Goal: Task Accomplishment & Management: Manage account settings

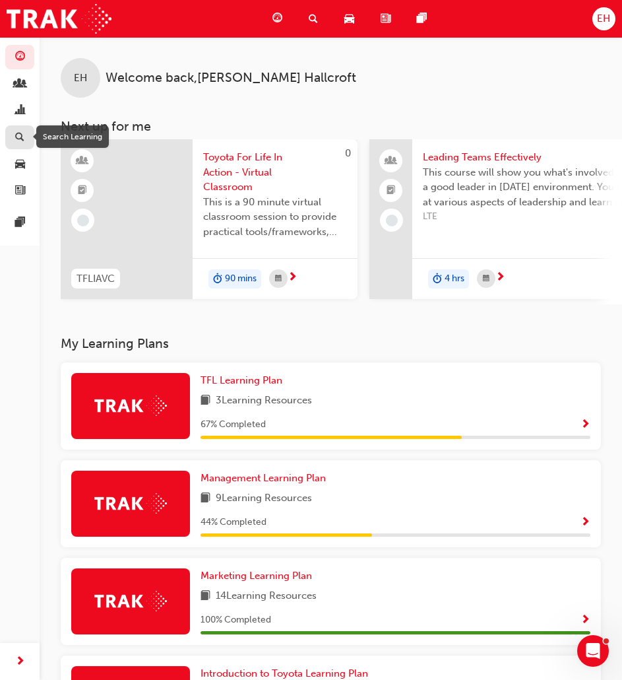
click at [20, 135] on span "search-icon" at bounding box center [19, 138] width 9 height 12
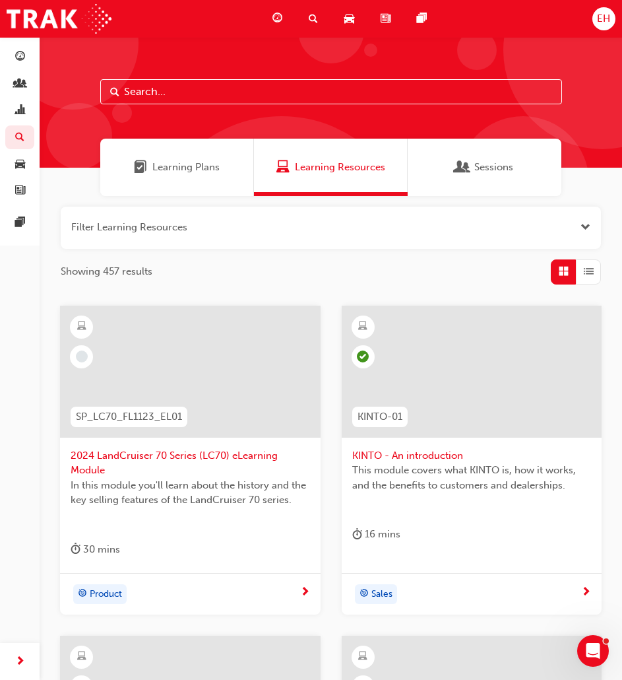
click at [196, 94] on input "text" at bounding box center [331, 91] width 462 height 25
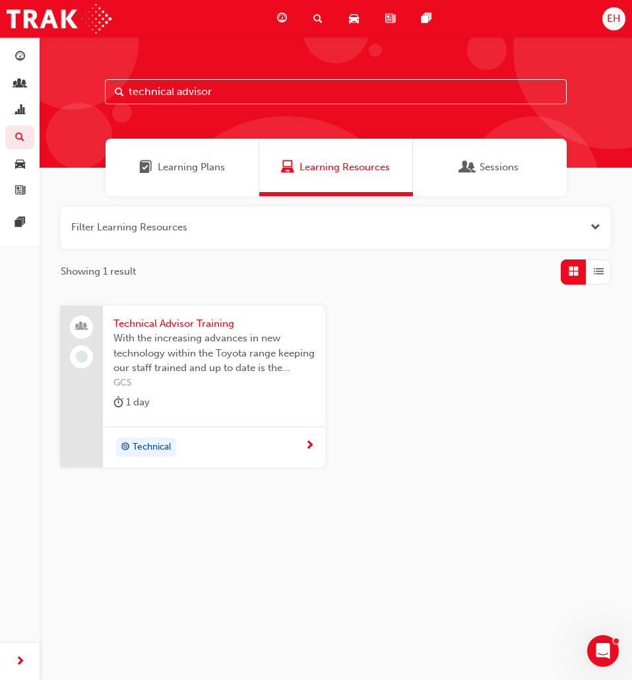
type input "technical advisor"
click at [220, 427] on div "Technical" at bounding box center [214, 447] width 222 height 42
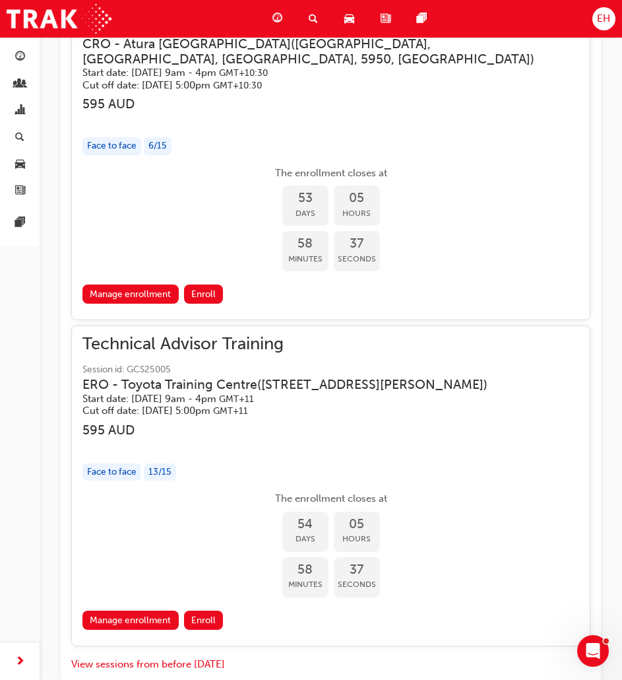
scroll to position [2114, 0]
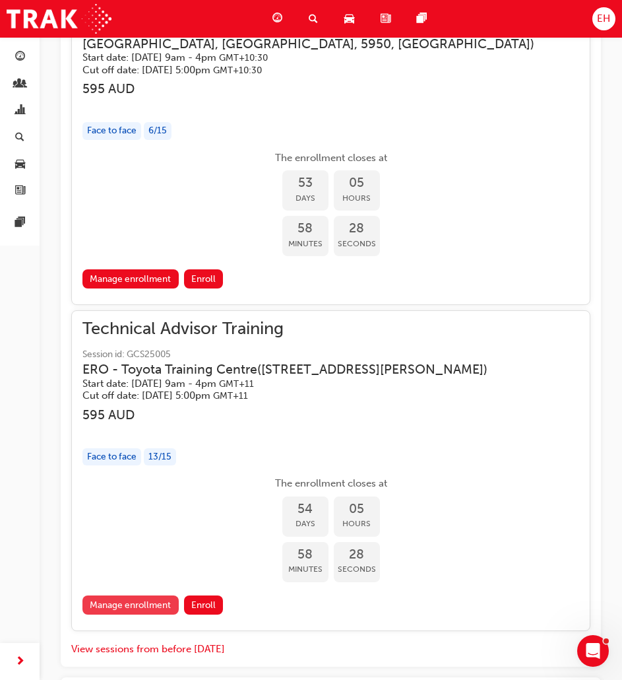
click at [158, 601] on link "Manage enrollment" at bounding box center [130, 604] width 96 height 19
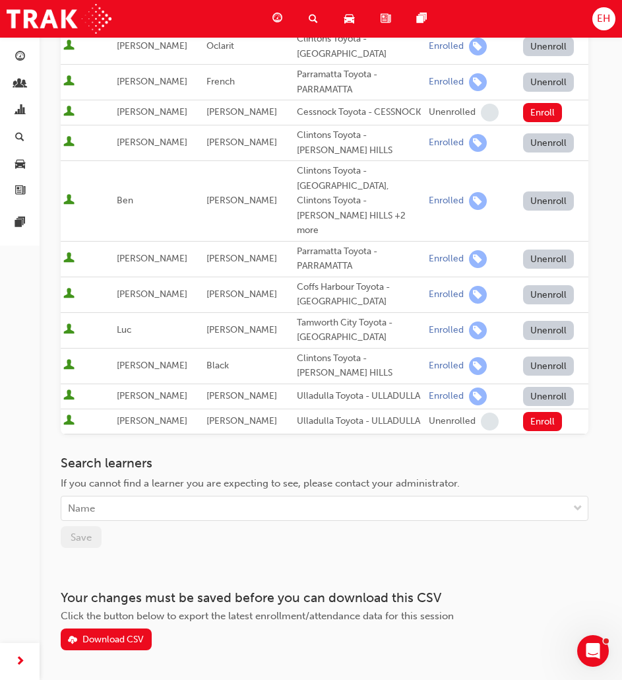
scroll to position [389, 0]
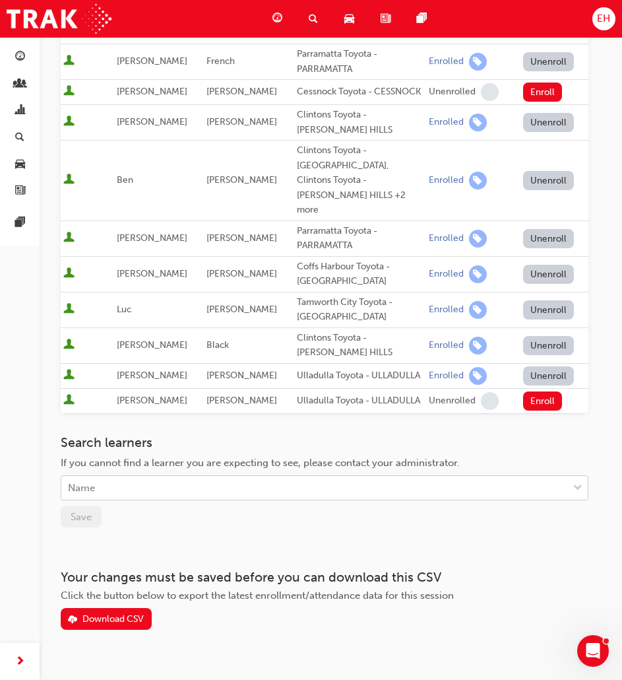
click at [116, 476] on div "Name" at bounding box center [314, 487] width 507 height 23
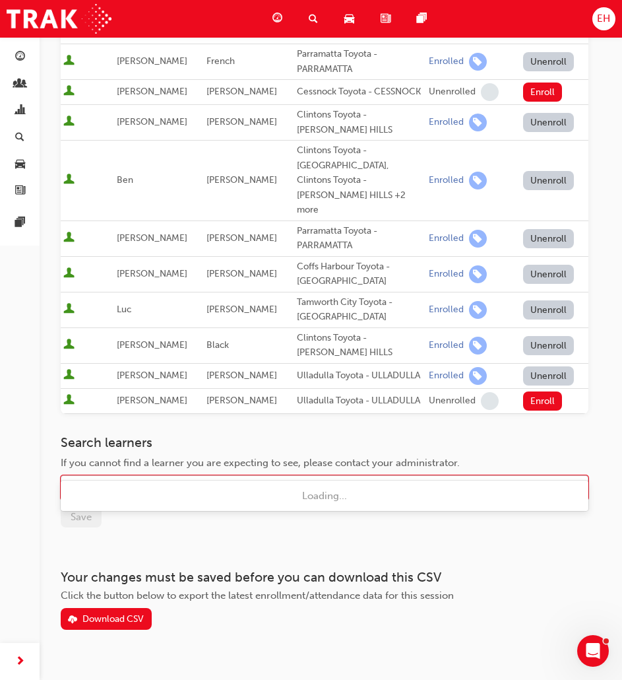
type input "sith"
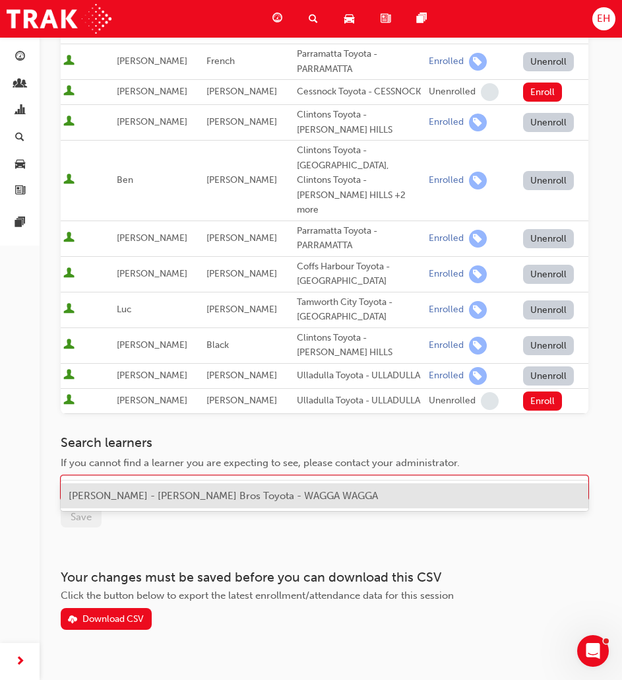
click at [120, 494] on span "[PERSON_NAME] - [PERSON_NAME] Bros Toyota - WAGGA WAGGA" at bounding box center [223, 496] width 309 height 12
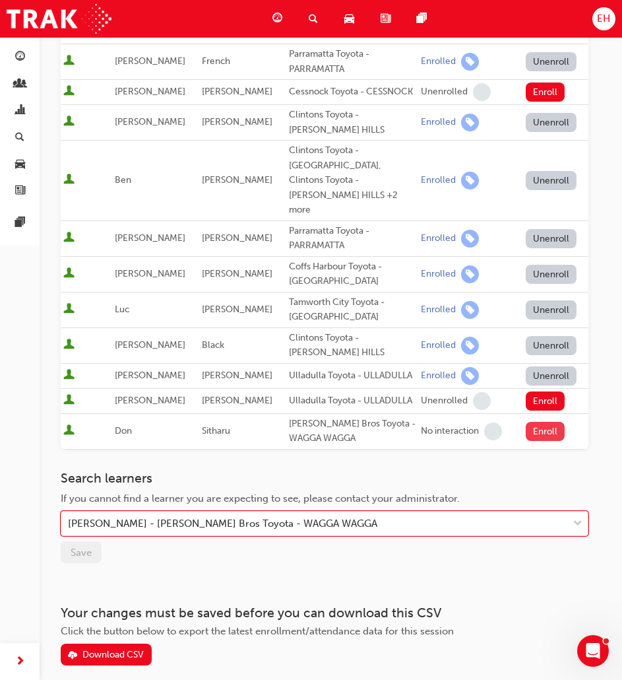
click at [543, 422] on button "Enroll" at bounding box center [546, 431] width 40 height 19
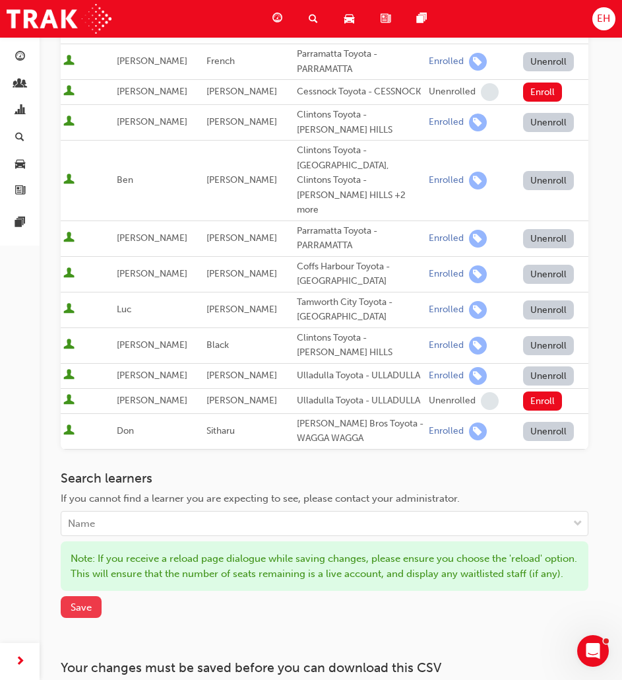
click at [79, 601] on span "Save" at bounding box center [81, 607] width 21 height 12
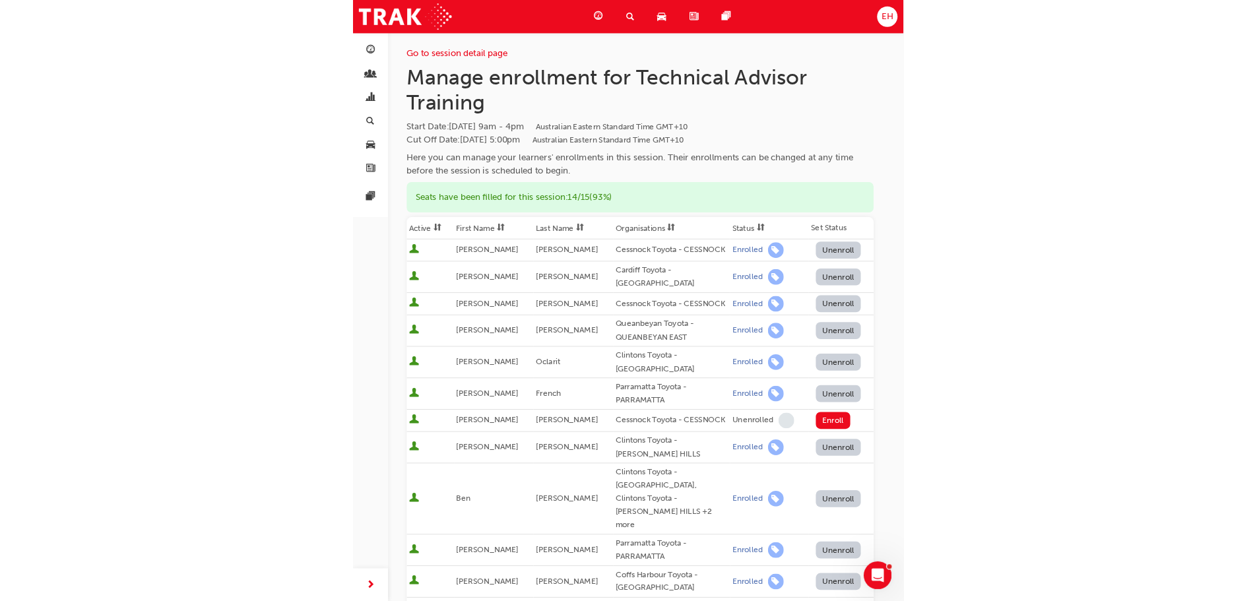
scroll to position [0, 0]
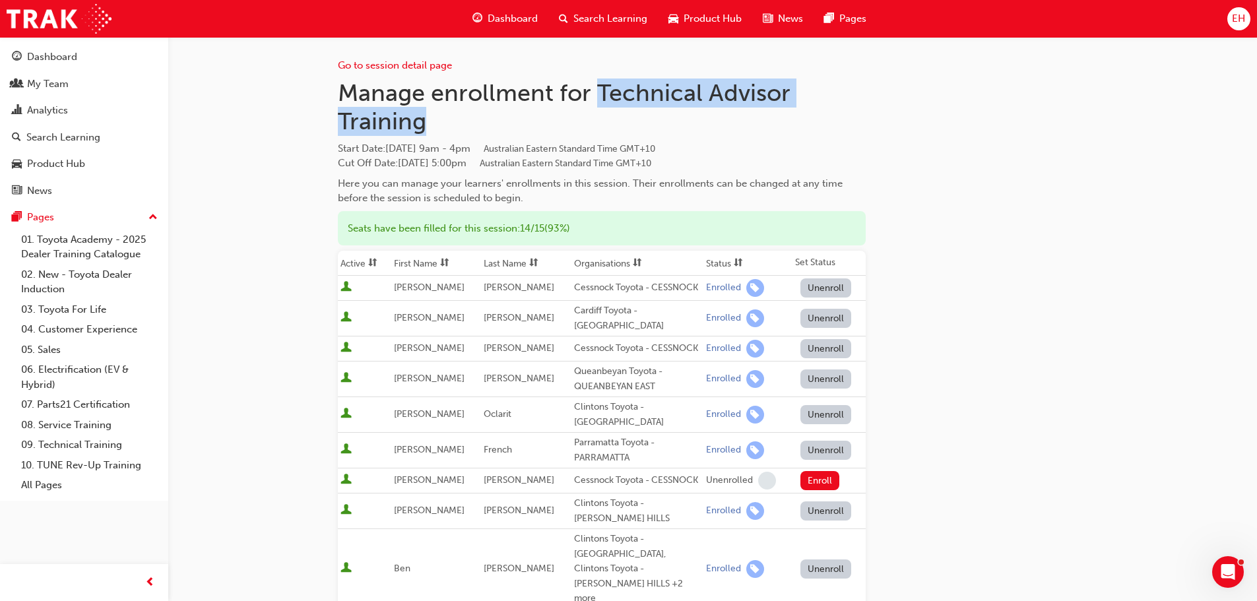
drag, startPoint x: 601, startPoint y: 89, endPoint x: 770, endPoint y: 113, distance: 170.6
click at [631, 113] on h1 "Manage enrollment for Technical Advisor Training" at bounding box center [602, 107] width 528 height 57
copy h1 "Technical Advisor Training"
click at [388, 68] on link "Go to session detail page" at bounding box center [395, 65] width 114 height 12
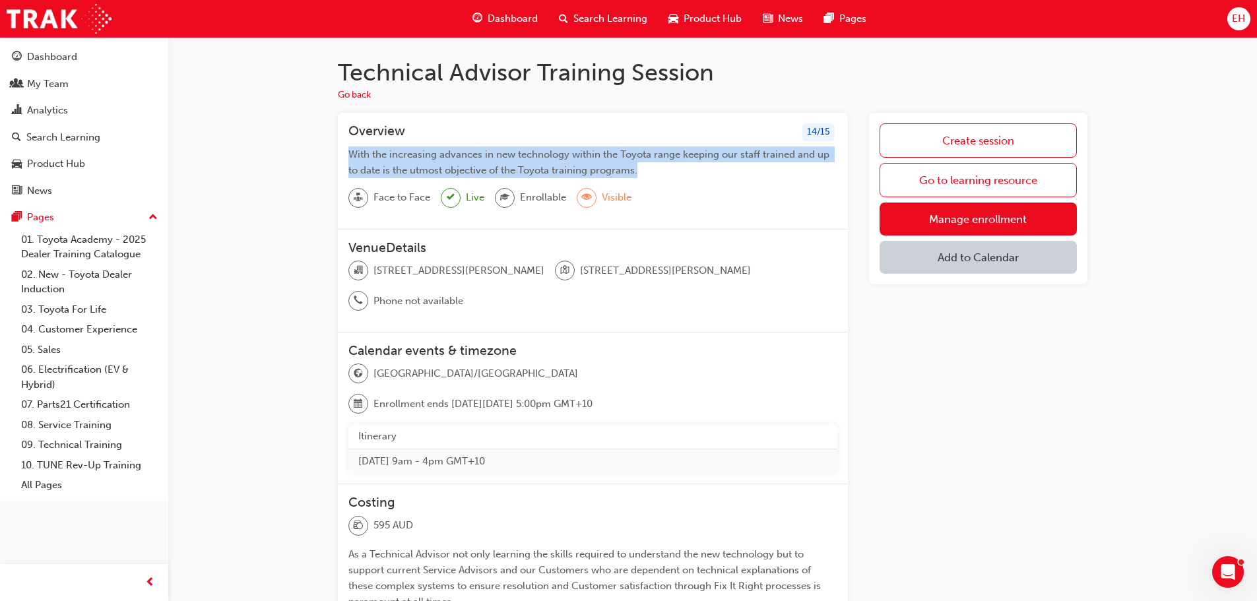
drag, startPoint x: 346, startPoint y: 149, endPoint x: 671, endPoint y: 173, distance: 326.1
click at [631, 173] on div "Overview 14 / 15 With the increasing advances in new technology within the Toyo…" at bounding box center [593, 171] width 510 height 117
copy span "With the increasing advances in new technology within the Toyota range keeping …"
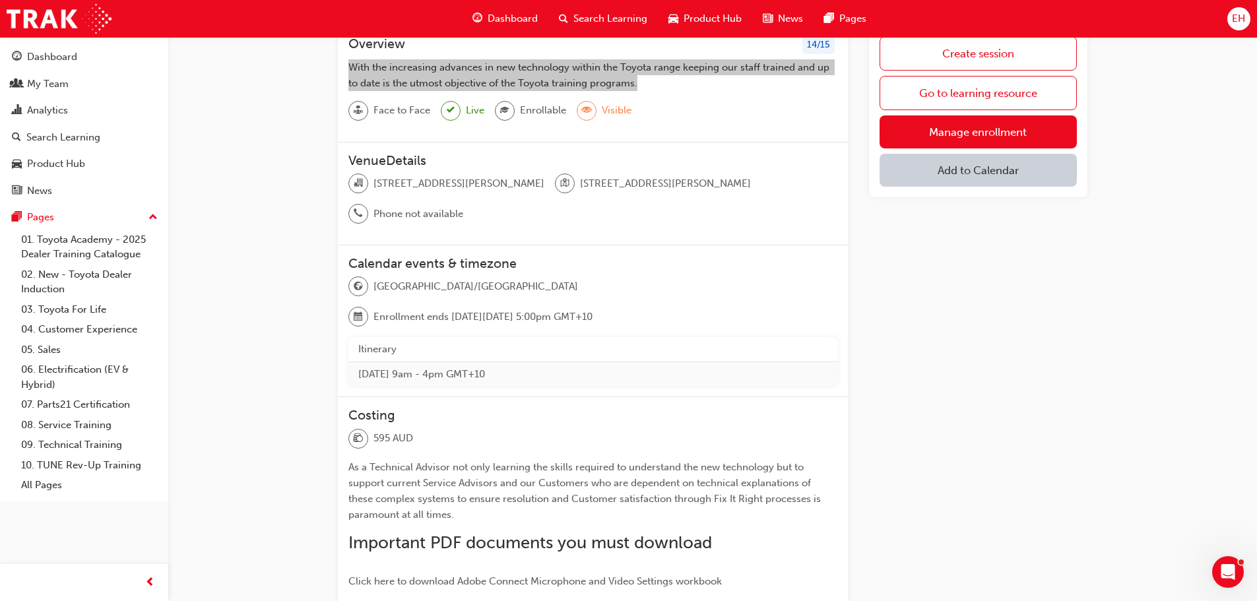
scroll to position [66, 0]
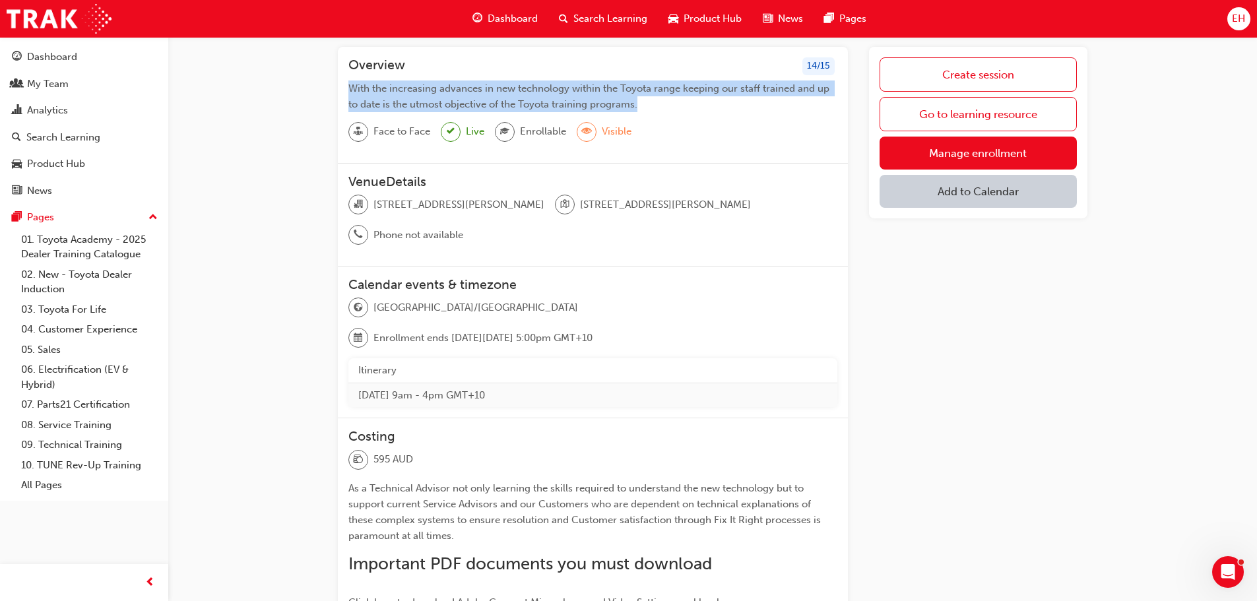
drag, startPoint x: 372, startPoint y: 205, endPoint x: 573, endPoint y: 211, distance: 201.3
click at [573, 211] on div "[STREET_ADDRESS][PERSON_NAME][PERSON_NAME] Phone not available" at bounding box center [592, 225] width 489 height 61
copy div "[STREET_ADDRESS][PERSON_NAME]"
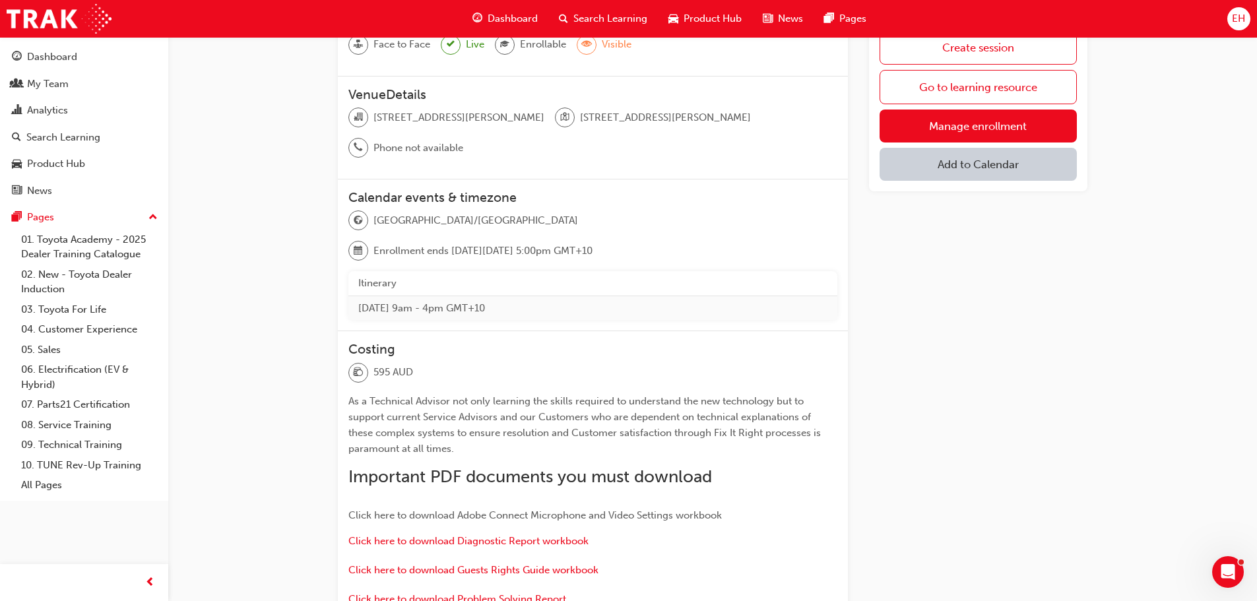
scroll to position [198, 0]
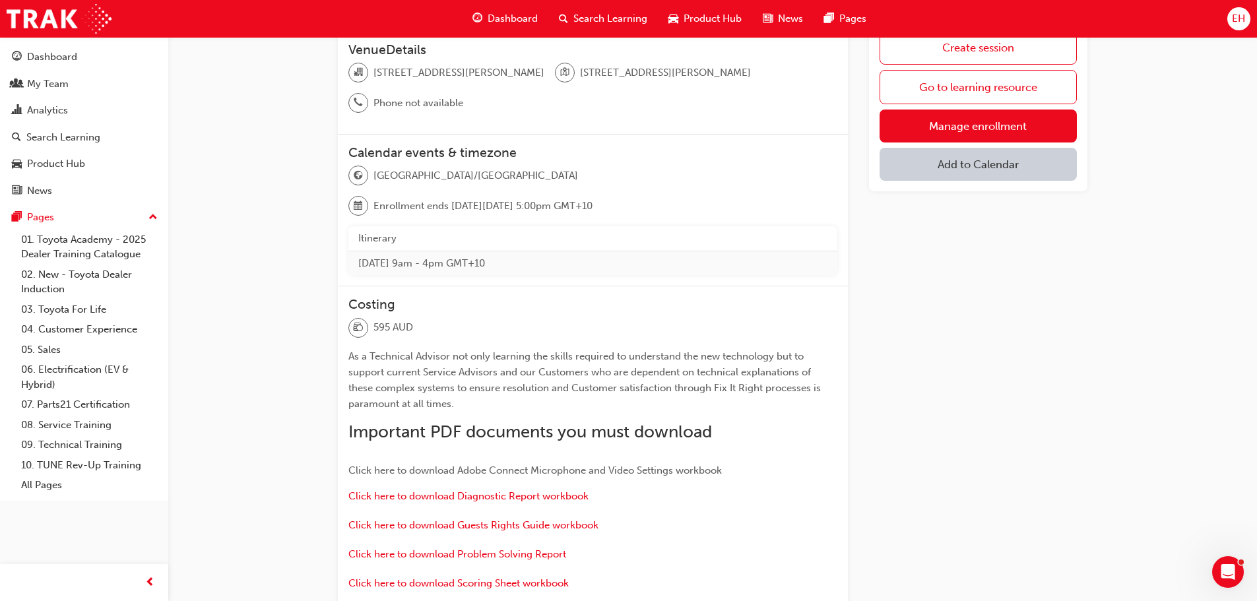
click at [424, 350] on span "As a Technical Advisor not only learning the skills required to understand the …" at bounding box center [585, 379] width 475 height 59
